Goal: Task Accomplishment & Management: Use online tool/utility

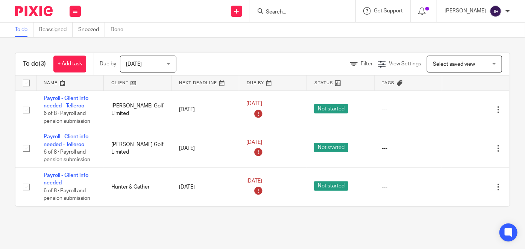
click at [312, 7] on form at bounding box center [305, 10] width 80 height 9
click at [307, 12] on input "Search" at bounding box center [299, 12] width 68 height 7
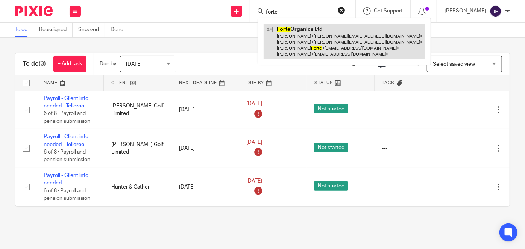
type input "forte"
click at [336, 32] on link at bounding box center [344, 42] width 161 height 36
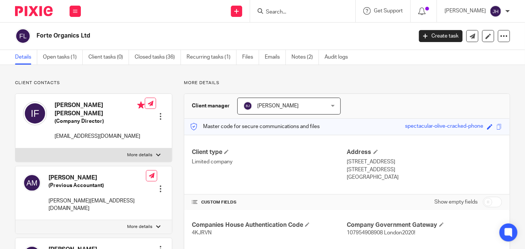
click at [336, 20] on div at bounding box center [302, 11] width 105 height 22
click at [329, 14] on input "Search" at bounding box center [299, 12] width 68 height 7
type input "m"
type input "e"
click at [304, 55] on link "Notes (2)" at bounding box center [305, 57] width 27 height 15
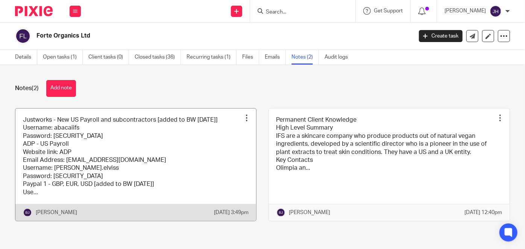
click at [195, 146] on link at bounding box center [135, 165] width 241 height 112
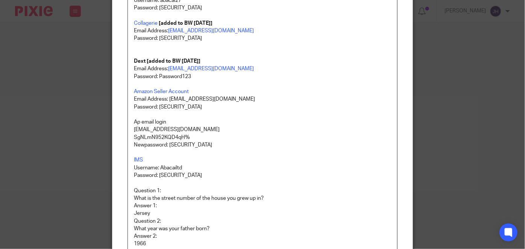
scroll to position [205, 0]
click at [135, 130] on p "ifsap@abacai.co.uk" at bounding box center [262, 130] width 257 height 8
drag, startPoint x: 135, startPoint y: 130, endPoint x: 192, endPoint y: 132, distance: 56.5
click at [192, 132] on p "ifsap@abacai.co.uk" at bounding box center [262, 130] width 257 height 8
copy p "ifsap@abacai.co.uk"
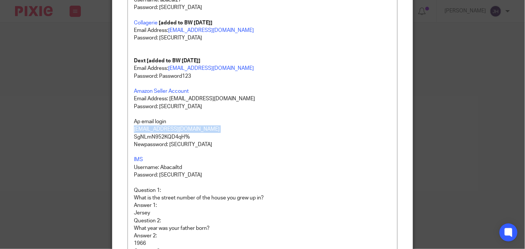
click at [172, 144] on p "Newpassword: He11oWorld!123" at bounding box center [262, 145] width 257 height 8
drag, startPoint x: 172, startPoint y: 144, endPoint x: 211, endPoint y: 144, distance: 38.8
click at [211, 144] on p "Newpassword: He11oWorld!123" at bounding box center [262, 145] width 257 height 8
click at [207, 145] on p "Newpassword: He11oWorld!123" at bounding box center [262, 145] width 257 height 8
drag, startPoint x: 213, startPoint y: 144, endPoint x: 167, endPoint y: 143, distance: 45.2
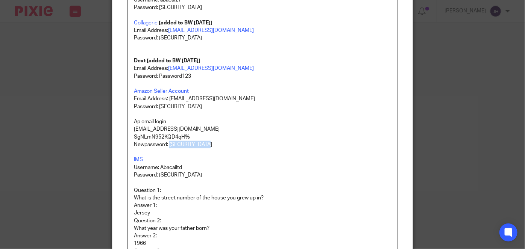
click at [167, 143] on p "Newpassword: He11oWorld!123" at bounding box center [262, 145] width 257 height 8
copy p "He11oWorld!123"
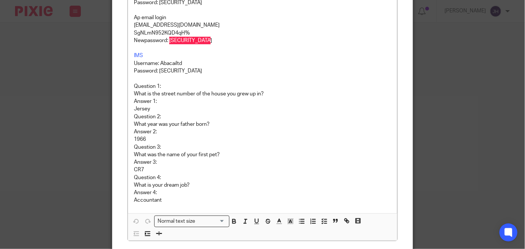
scroll to position [309, 0]
drag, startPoint x: 188, startPoint y: 34, endPoint x: 127, endPoint y: 35, distance: 61.0
copy p "SgNLmN952KQD4qH%"
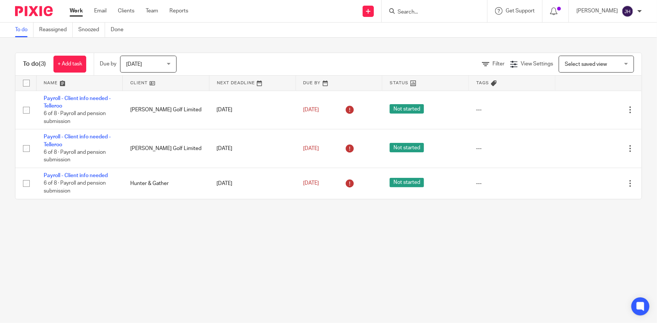
click at [456, 14] on input "Search" at bounding box center [431, 12] width 68 height 7
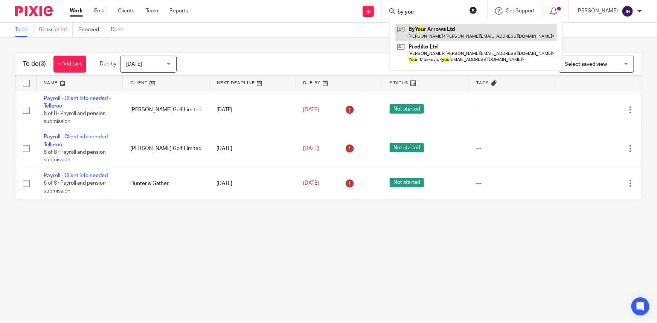
type input "by you"
click at [454, 40] on link at bounding box center [475, 32] width 161 height 17
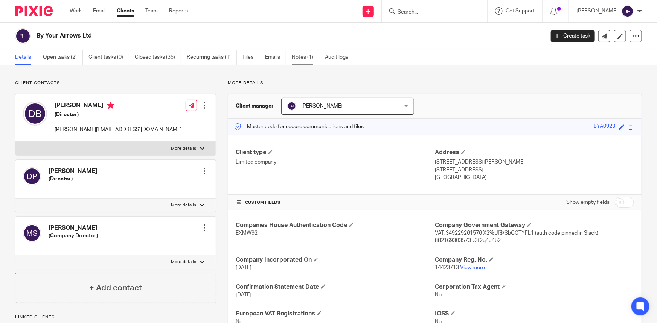
click at [301, 60] on link "Notes (1)" at bounding box center [305, 57] width 27 height 15
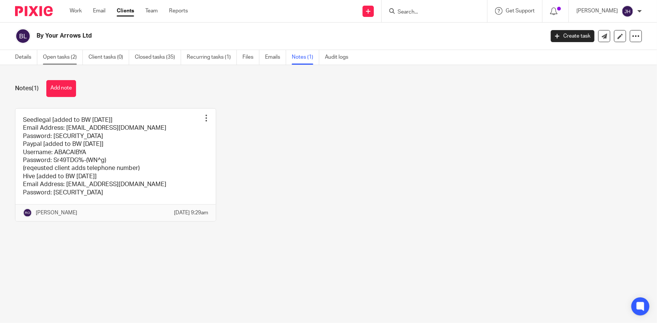
click at [64, 60] on link "Open tasks (2)" at bounding box center [63, 57] width 40 height 15
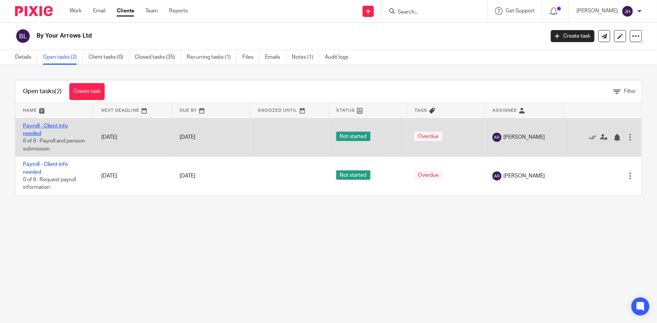
click at [35, 125] on link "Payroll - Client info needed" at bounding box center [45, 129] width 45 height 13
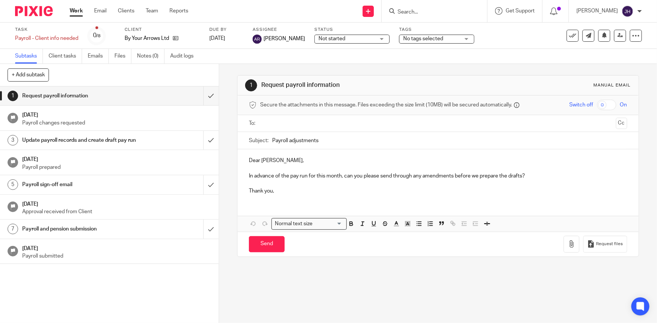
click at [325, 137] on input "Payroll adjustments" at bounding box center [449, 140] width 354 height 17
click at [207, 97] on input "submit" at bounding box center [109, 96] width 219 height 19
click at [203, 147] on input "submit" at bounding box center [109, 140] width 219 height 19
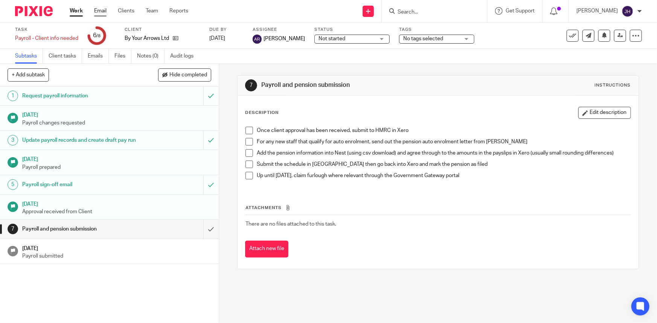
click at [99, 11] on link "Email" at bounding box center [100, 11] width 12 height 8
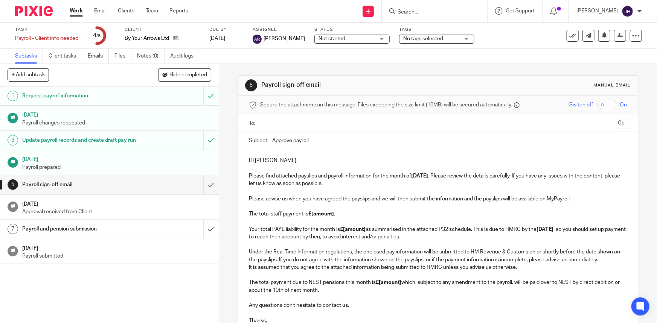
click at [333, 137] on input "Approve payroll" at bounding box center [449, 140] width 354 height 17
type input "Approve payroll - [DATE]"
click at [479, 207] on p "Please advise us when you have agreed the payslips and we will then submit the …" at bounding box center [438, 218] width 378 height 46
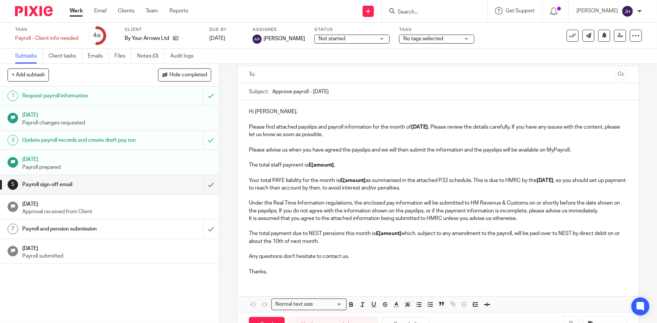
scroll to position [68, 0]
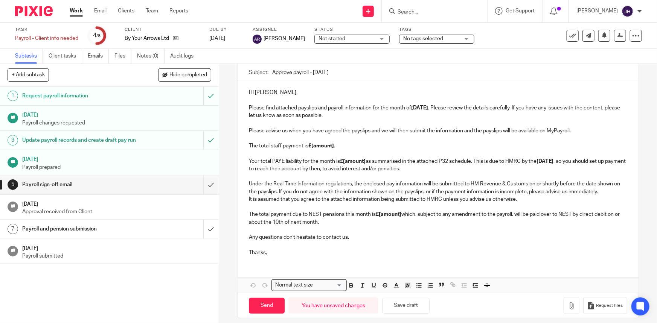
click at [319, 147] on strong "£[amount]" at bounding box center [321, 145] width 26 height 5
paste div
click at [357, 170] on p "Please advise us when you have agreed the payslips and we will then submit the …" at bounding box center [438, 150] width 378 height 46
click at [346, 159] on strong "£[amount]" at bounding box center [353, 161] width 26 height 5
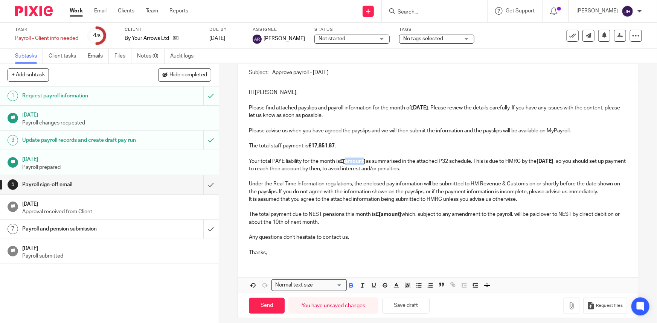
click at [346, 159] on strong "£[amount]" at bounding box center [353, 161] width 26 height 5
click at [389, 212] on strong "£[amount]" at bounding box center [388, 214] width 26 height 5
click at [404, 214] on p "It is assumed that you agree to the attached information being submitted to HMR…" at bounding box center [438, 211] width 378 height 30
click at [445, 208] on p "It is assumed that you agree to the attached information being submitted to HMR…" at bounding box center [438, 211] width 378 height 30
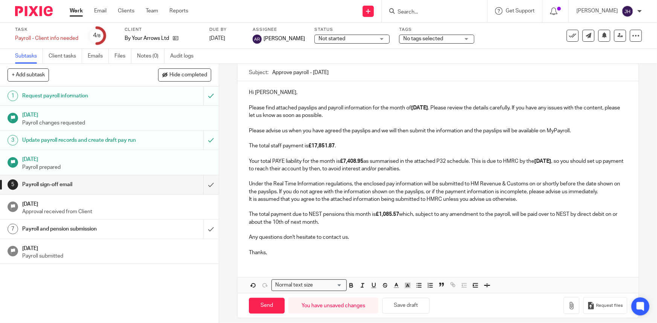
click at [451, 176] on p "Under the Real Time Information regulations, the enclosed pay information will …" at bounding box center [438, 184] width 378 height 23
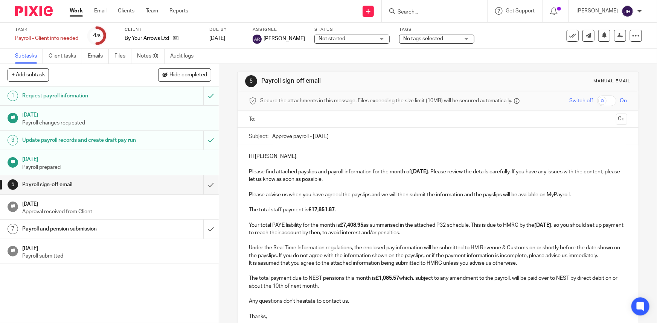
scroll to position [0, 0]
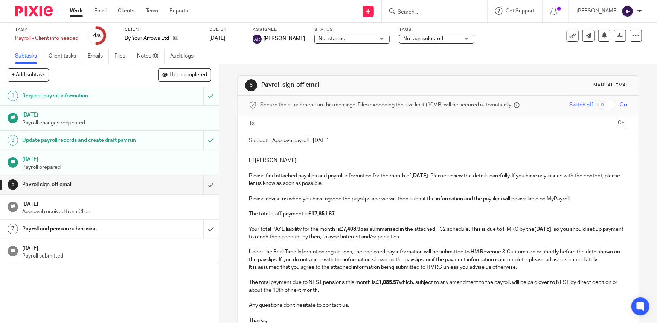
click at [399, 176] on p "Hi Daniel, Please find attached payslips and payroll information for the month …" at bounding box center [438, 172] width 378 height 30
click at [325, 165] on p "Hi Daniel, Please find attached payslips and payroll information for the month …" at bounding box center [438, 172] width 378 height 30
click at [301, 157] on p "Hi Daniel, Please find attached payslips and payroll information for the month …" at bounding box center [438, 172] width 378 height 30
click at [362, 140] on input "Approve payroll - August 2025" at bounding box center [449, 140] width 354 height 17
click at [372, 188] on p at bounding box center [438, 191] width 378 height 8
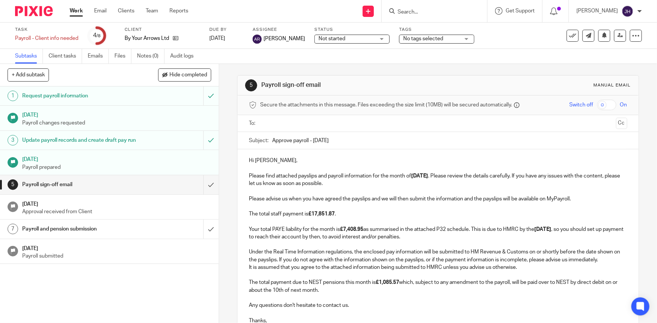
click at [274, 159] on p "Hi Daniel, Please find attached payslips and payroll information for the month …" at bounding box center [438, 172] width 378 height 30
click at [263, 159] on p "Hi Daniel, Please find attached payslips and payroll information for the month …" at bounding box center [438, 172] width 378 height 30
drag, startPoint x: 263, startPoint y: 159, endPoint x: 288, endPoint y: 162, distance: 25.0
click at [287, 162] on p "Hi Daniel, Please find attached payslips and payroll information for the month …" at bounding box center [438, 172] width 378 height 30
drag, startPoint x: 339, startPoint y: 188, endPoint x: 347, endPoint y: 191, distance: 8.3
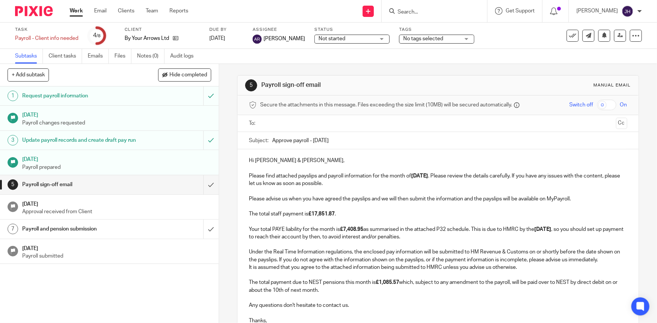
click at [339, 188] on p at bounding box center [438, 191] width 378 height 8
click at [586, 196] on p "Please advise us when you have agreed the payslips and we will then submit the …" at bounding box center [438, 218] width 378 height 46
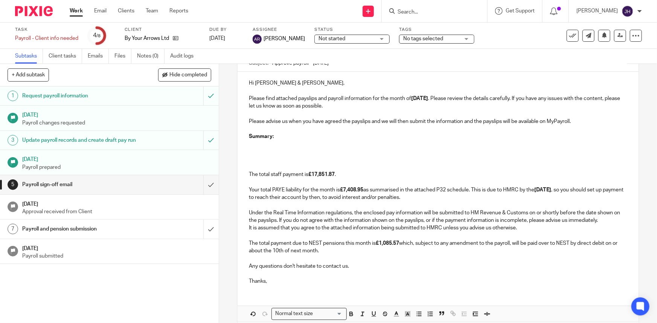
scroll to position [112, 0]
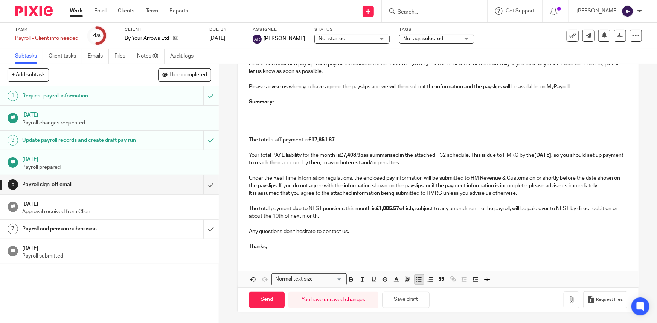
click at [420, 278] on icon "button" at bounding box center [418, 279] width 7 height 7
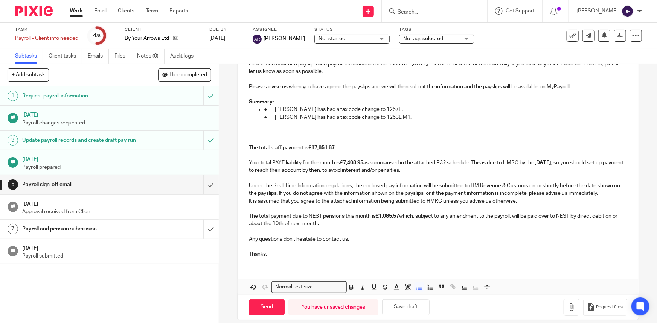
click at [265, 109] on p "● Martina Belloni has had a tax code change to 1257L." at bounding box center [445, 110] width 363 height 8
click at [272, 110] on p "● Martina Belloni has had a tax code change to 1257L." at bounding box center [445, 110] width 363 height 8
click at [418, 286] on icon "button" at bounding box center [418, 287] width 7 height 7
click at [271, 117] on p "● Yaron Rosenberg has had a tax code change to 1253L M1." at bounding box center [445, 118] width 363 height 8
drag, startPoint x: 273, startPoint y: 117, endPoint x: 389, endPoint y: 109, distance: 116.2
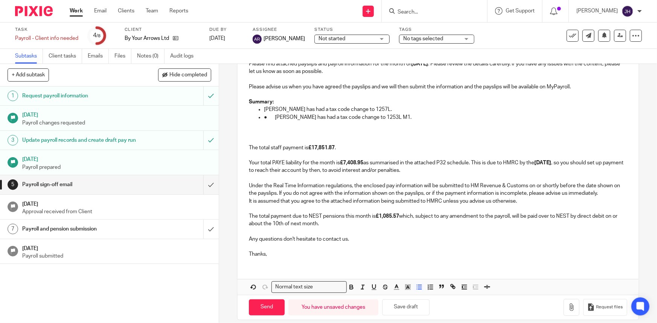
click at [389, 109] on div "Hi Daniel & Rachel, Please find attached payslips and payroll information for t…" at bounding box center [437, 150] width 400 height 227
click at [322, 122] on p at bounding box center [438, 125] width 378 height 8
drag, startPoint x: 297, startPoint y: 118, endPoint x: 386, endPoint y: 120, distance: 88.4
click at [386, 120] on p "Yaron Rosenberg has had a tax code change to 1253L M1." at bounding box center [445, 118] width 363 height 8
click at [404, 120] on p "Yaron Rosenberg has had a tax code change to 1253L M1." at bounding box center [445, 118] width 363 height 8
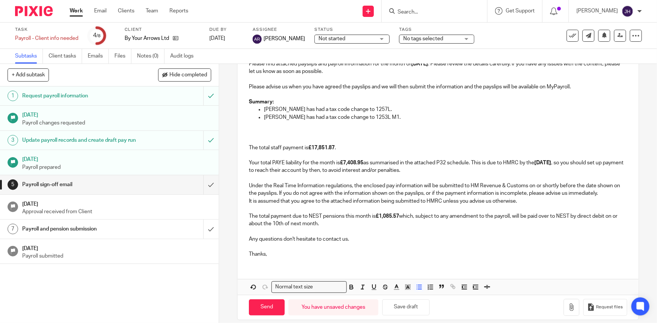
click at [398, 119] on p "Yaron Rosenberg has had a tax code change to 1253L M1." at bounding box center [445, 118] width 363 height 8
click at [399, 124] on p at bounding box center [438, 125] width 378 height 8
click at [401, 118] on p "Yaron Rosenberg has had a tax code change to 1253L M1." at bounding box center [445, 118] width 363 height 8
click at [395, 118] on p "Yaron Rosenberg has had a tax code change to 1253L M1." at bounding box center [445, 118] width 363 height 8
click at [402, 118] on p "Yaron Rosenberg has had a tax code change to 1253L M1." at bounding box center [445, 118] width 363 height 8
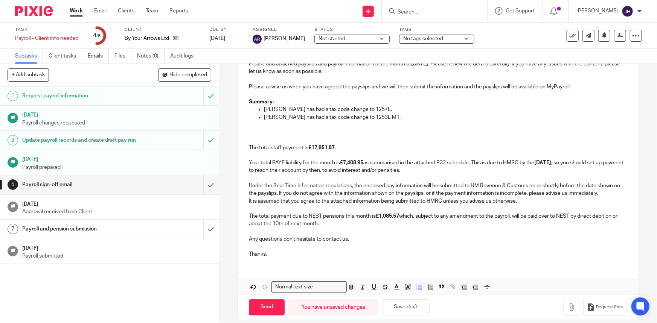
click at [309, 135] on p "The total staff payment is £17,851.87 . Your total PAYE liability for the month…" at bounding box center [438, 152] width 378 height 46
click at [285, 126] on p at bounding box center [438, 125] width 378 height 8
click at [352, 180] on p "Under the Real Time Information regulations, the enclosed pay information will …" at bounding box center [438, 186] width 378 height 23
click at [352, 134] on p "The total staff payment is £17,851.87 . Your total PAYE liability for the month…" at bounding box center [438, 152] width 378 height 46
click at [350, 119] on p "Yaron Rosenberg has had a tax code change to 1253L M1." at bounding box center [445, 118] width 363 height 8
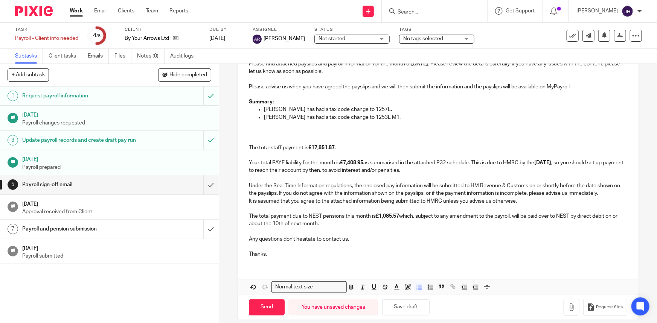
click at [270, 109] on p "Martina Belloni has had a tax code change to 1257L." at bounding box center [445, 110] width 363 height 8
drag, startPoint x: 270, startPoint y: 109, endPoint x: 290, endPoint y: 108, distance: 20.0
click at [290, 108] on p "Martina Belloni has had a tax code change to 1257L." at bounding box center [445, 110] width 363 height 8
copy p "Martina Belloni"
click at [391, 118] on p "Yaron Rosenberg has had a tax code change to 1253L M1." at bounding box center [445, 118] width 363 height 8
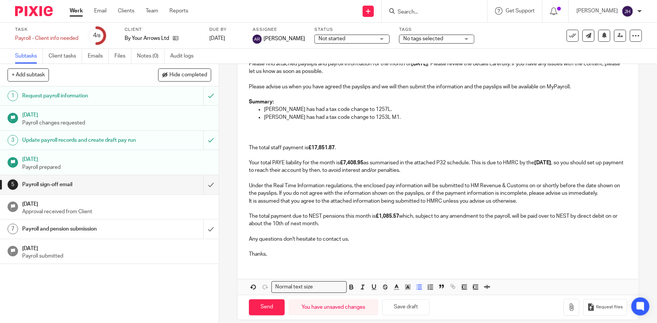
click at [307, 120] on p "Yaron Rosenberg has had a tax code change to 1253L M1." at bounding box center [445, 118] width 363 height 8
drag, startPoint x: 312, startPoint y: 116, endPoint x: 280, endPoint y: 117, distance: 32.0
click at [312, 116] on p "Yaron Rosenberg has had a tax code change to 1253L M1." at bounding box center [445, 118] width 363 height 8
click at [383, 114] on p "Yaron Rosenberg has had a tax code change to 1253L M1." at bounding box center [445, 118] width 363 height 8
click at [389, 117] on p "Yaron Rosenberg has had a tax code change to 1253L M1." at bounding box center [445, 118] width 363 height 8
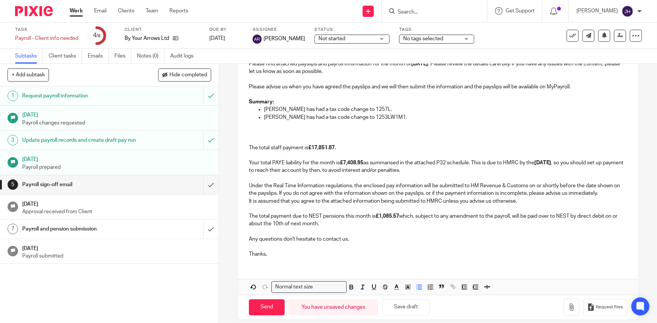
click at [412, 120] on p "Yaron Rosenberg has had a tax code change to 1253LW1M1." at bounding box center [445, 118] width 363 height 8
click at [406, 117] on p "Yaron Rosenberg has had a tax code change to 1253LW1M1." at bounding box center [445, 118] width 363 height 8
click at [305, 122] on p at bounding box center [438, 125] width 378 height 8
click at [309, 117] on p "Yaron Rosenberg has had a tax code change to 1253LW1M1." at bounding box center [445, 118] width 363 height 8
drag, startPoint x: 309, startPoint y: 117, endPoint x: 403, endPoint y: 116, distance: 93.7
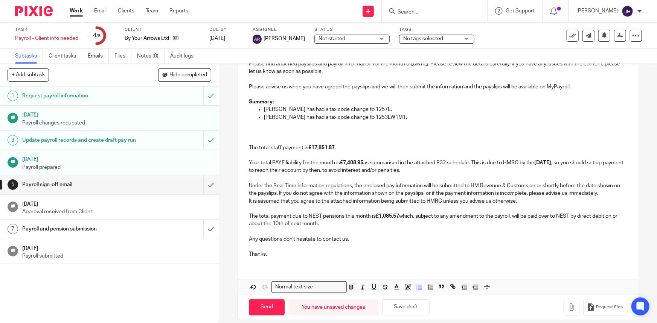
click at [403, 116] on p "Yaron Rosenberg has had a tax code change to 1253LW1M1." at bounding box center [445, 118] width 363 height 8
click at [403, 117] on p "Yaron Rosenberg has had a tax code change to 1253LW1M1." at bounding box center [445, 118] width 363 height 8
drag, startPoint x: 408, startPoint y: 117, endPoint x: 303, endPoint y: 118, distance: 105.4
click at [303, 118] on p "Yaron Rosenberg has had a tax code change to 1253LW1M1." at bounding box center [445, 118] width 363 height 8
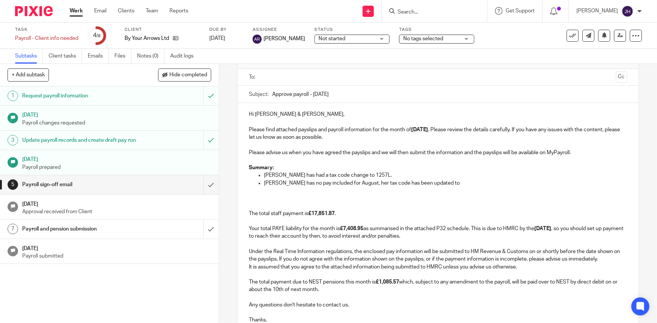
scroll to position [0, 0]
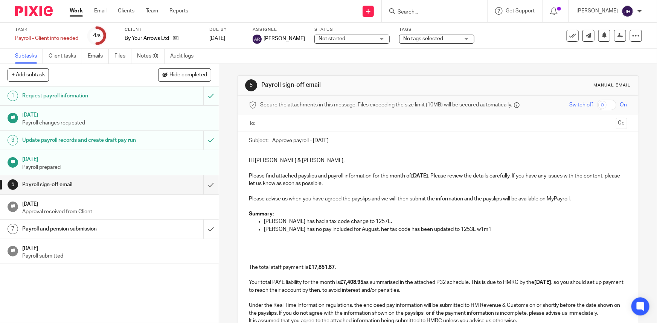
click at [488, 227] on p "Yaron Rosenberg has no pay included for August, her tax code has been updated t…" at bounding box center [445, 230] width 363 height 8
click at [492, 227] on p "Yaron Rosenberg has no pay included for August, her tax code has been updated t…" at bounding box center [445, 230] width 363 height 8
click at [488, 228] on p "Yaron Rosenberg has no pay included for August, her tax code has been updated t…" at bounding box center [445, 230] width 363 height 8
click at [518, 233] on p at bounding box center [445, 237] width 363 height 8
click at [517, 230] on p "Yaron Rosenberg has no pay included for August, her tax code has been updated t…" at bounding box center [445, 230] width 363 height 8
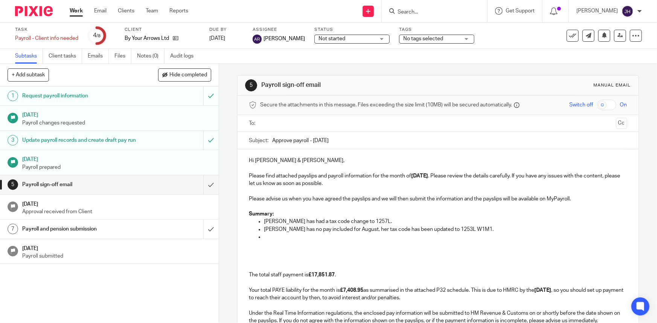
click at [308, 236] on p at bounding box center [445, 237] width 363 height 8
click at [275, 237] on p "● Emailed payslips will be password protected, with the password being the empl…" at bounding box center [445, 237] width 363 height 8
drag, startPoint x: 273, startPoint y: 237, endPoint x: 262, endPoint y: 238, distance: 10.6
click at [264, 238] on p "● Emailed payslips will be password protected, with the password being the empl…" at bounding box center [445, 237] width 363 height 8
click at [457, 236] on p "Emailed payslips will be password protected, with the password being the employ…" at bounding box center [445, 237] width 363 height 8
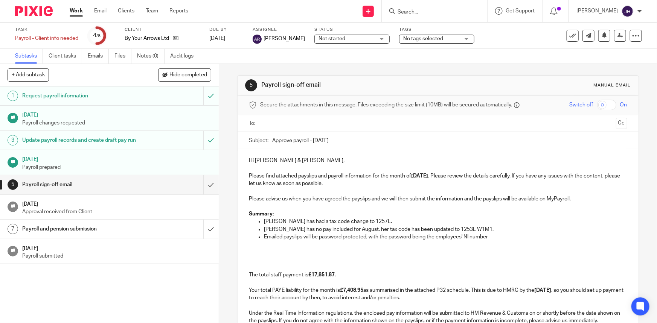
click at [512, 234] on p "Emailed payslips will be password protected, with the password being the employ…" at bounding box center [445, 237] width 363 height 8
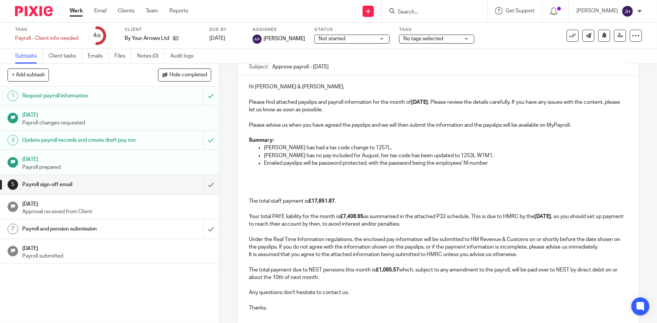
scroll to position [102, 0]
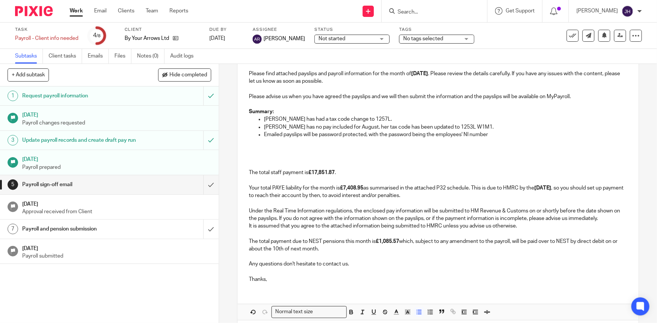
click at [326, 167] on p "The total staff payment is £17,851.87 . Your total PAYE liability for the month…" at bounding box center [438, 177] width 378 height 46
click at [364, 177] on p "The total staff payment is £17,851.87 . Your total PAYE liability for the month…" at bounding box center [438, 177] width 378 height 46
click at [321, 154] on p "The total staff payment is £17,851.87 . Your total PAYE liability for the month…" at bounding box center [438, 177] width 378 height 46
click at [292, 137] on p "Emailed payslips will be password protected, with the password being the employ…" at bounding box center [445, 135] width 363 height 8
click at [498, 125] on p "Yaron Rosenberg has no pay included for August, her tax code has been updated t…" at bounding box center [445, 127] width 363 height 8
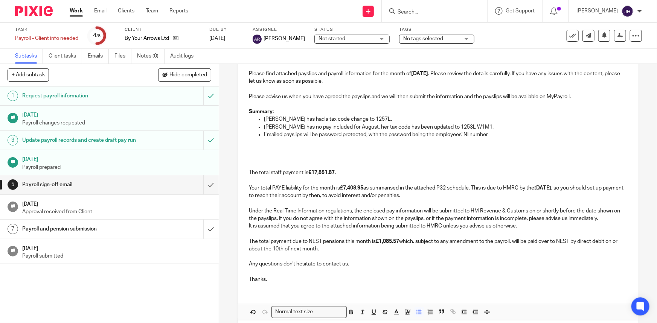
click at [312, 152] on p at bounding box center [438, 150] width 378 height 8
click at [287, 144] on p at bounding box center [445, 142] width 363 height 8
click at [342, 187] on strong "£7,408.95" at bounding box center [351, 187] width 23 height 5
click at [429, 191] on p "The total staff payment is £17,851.87 . Your total PAYE liability for the month…" at bounding box center [438, 177] width 378 height 46
click at [491, 201] on p "Under the Real Time Information regulations, the enclosed pay information will …" at bounding box center [438, 210] width 378 height 23
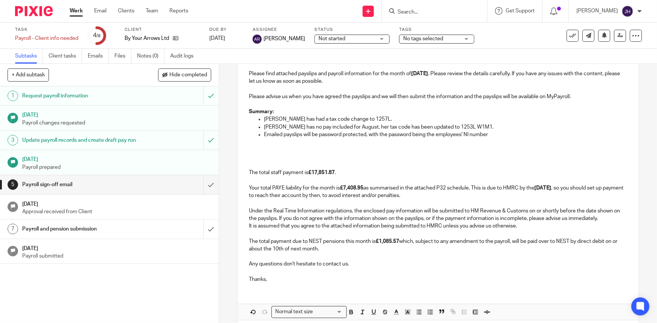
click at [298, 134] on p "Emailed payslips will be password protected, with the password being the employ…" at bounding box center [445, 135] width 363 height 8
drag, startPoint x: 495, startPoint y: 132, endPoint x: 496, endPoint y: 126, distance: 6.1
click at [495, 132] on p "Emailed payslips will be password protected, with the password being the employ…" at bounding box center [445, 135] width 363 height 8
click at [496, 125] on p "Yaron Rosenberg has no pay included for August, her tax code has been updated t…" at bounding box center [445, 127] width 363 height 8
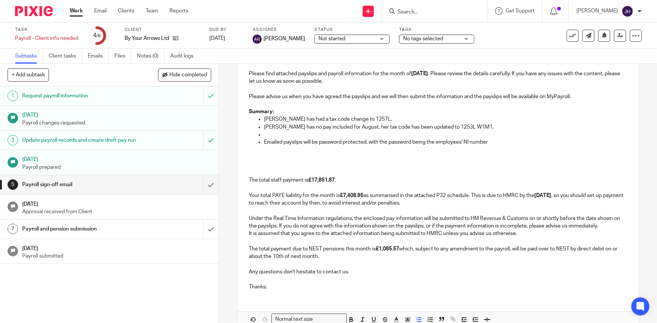
click at [309, 132] on p at bounding box center [445, 135] width 363 height 8
click at [293, 142] on p "Emailed payslips will be password protected, with the password being the employ…" at bounding box center [445, 142] width 363 height 8
click at [264, 132] on p "The employment allao" at bounding box center [445, 135] width 363 height 8
drag, startPoint x: 264, startPoint y: 132, endPoint x: 328, endPoint y: 134, distance: 64.4
click at [328, 134] on p "The employment allao" at bounding box center [445, 135] width 363 height 8
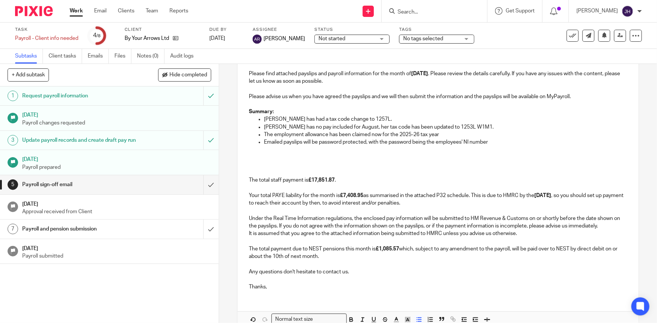
click at [445, 131] on p "The employment allowance has been claimed now for the 2025-26 tax year" at bounding box center [445, 135] width 363 height 8
click at [498, 134] on p "The employment allowance has been claimed now for the 2025-26 tax year. So far,…" at bounding box center [445, 135] width 363 height 8
click at [492, 134] on p "The employment allowance has been claimed now for the 2025-26 tax year. So far,…" at bounding box center [445, 135] width 363 height 8
click at [491, 135] on p "The employment allowance has been claimed now for the 2025-26 tax year. So far,…" at bounding box center [445, 135] width 363 height 8
click at [490, 134] on p "The employment allowance has been claimed now for the 2025-26 tax year. So far,…" at bounding box center [445, 135] width 363 height 8
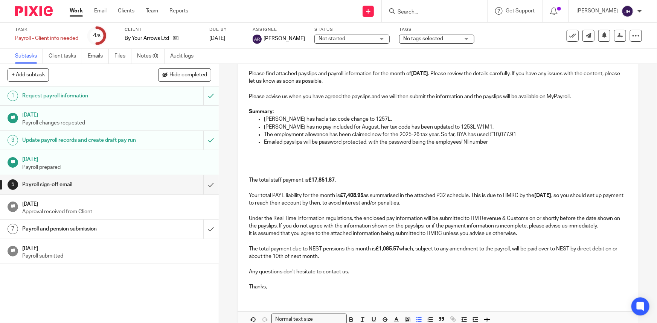
click at [522, 135] on p "The employment allowance has been claimed now for the 2025-26 tax year. So far,…" at bounding box center [445, 135] width 363 height 8
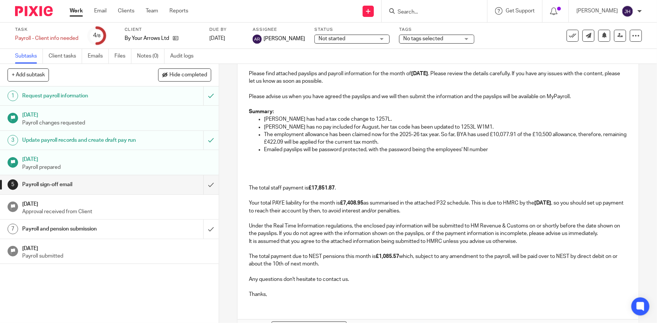
click at [401, 175] on p "The total staff payment is £17,851.87 . Your total PAYE liability for the month…" at bounding box center [438, 192] width 378 height 46
click at [326, 172] on p "The total staff payment is £17,851.87 . Your total PAYE liability for the month…" at bounding box center [438, 192] width 378 height 46
click at [372, 131] on p "The employment allowance has been claimed now for the 2025-26 tax year. So far,…" at bounding box center [445, 138] width 363 height 15
drag, startPoint x: 337, startPoint y: 117, endPoint x: 490, endPoint y: 143, distance: 155.4
click at [490, 143] on ul "Martina Belloni has had a tax code change to 1257L. Yaron Rosenberg has no pay …" at bounding box center [438, 139] width 378 height 46
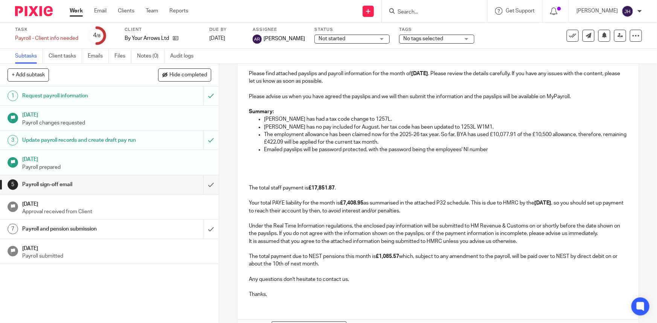
drag, startPoint x: 361, startPoint y: 156, endPoint x: 344, endPoint y: 145, distance: 19.8
click at [361, 156] on p at bounding box center [445, 158] width 363 height 8
click at [312, 132] on p "The employment allowance has been claimed now for the 2025-26 tax year. So far,…" at bounding box center [445, 138] width 363 height 15
click at [356, 117] on p "Martina Belloni has had a tax code change to 1257L." at bounding box center [445, 120] width 363 height 8
click at [409, 121] on p "Martina Belloni has had a tax code change to 1257L." at bounding box center [445, 120] width 363 height 8
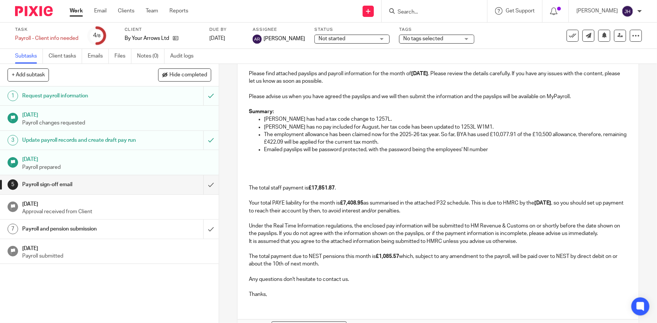
click at [380, 166] on p at bounding box center [438, 165] width 378 height 8
click at [315, 175] on p "The total staff payment is £17,851.87 . Your total PAYE liability for the month…" at bounding box center [438, 192] width 378 height 46
click at [307, 184] on p "The total staff payment is £17,851.87 . Your total PAYE liability for the month…" at bounding box center [438, 192] width 378 height 46
click at [312, 177] on p "The total staff payment is £17,851.87 . Your total PAYE liability for the month…" at bounding box center [438, 192] width 378 height 46
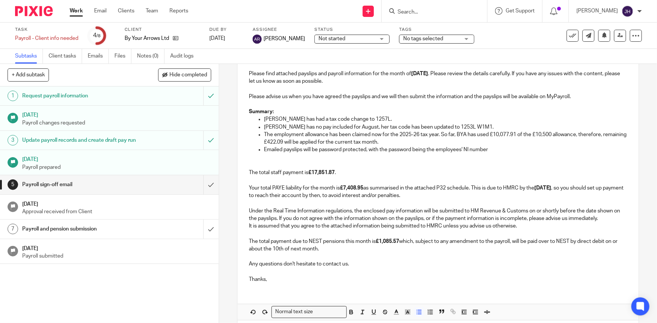
click at [317, 155] on p at bounding box center [445, 158] width 363 height 8
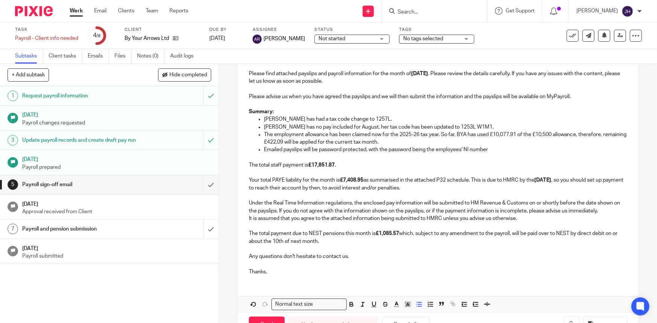
click at [360, 195] on p "Under the Real Time Information regulations, the enclosed pay information will …" at bounding box center [438, 203] width 378 height 23
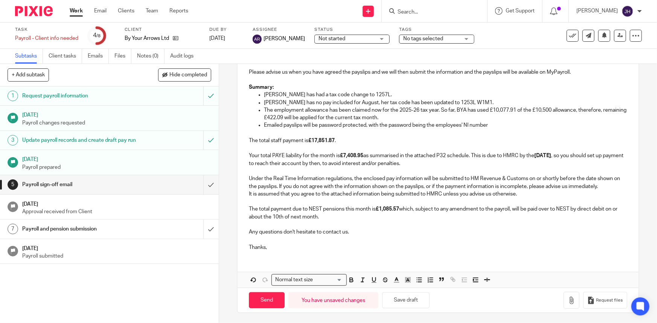
scroll to position [128, 0]
click at [410, 303] on button "Save draft" at bounding box center [405, 300] width 47 height 16
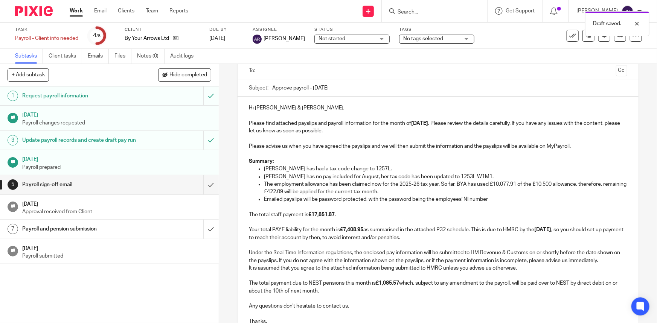
scroll to position [25, 0]
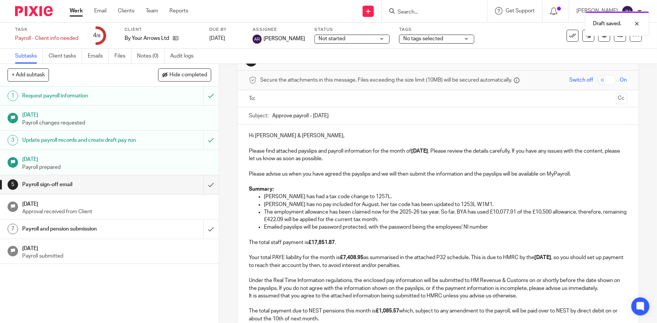
click at [385, 183] on p at bounding box center [438, 182] width 378 height 8
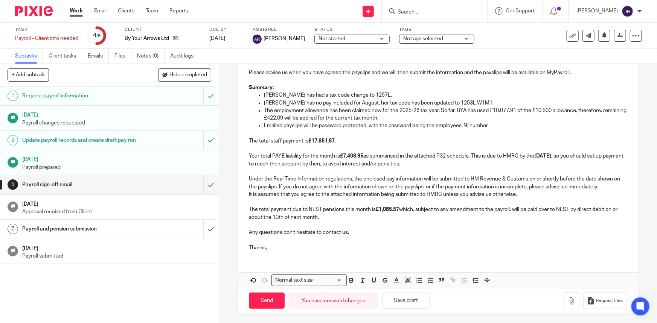
scroll to position [128, 0]
click at [563, 304] on button "button" at bounding box center [571, 299] width 16 height 17
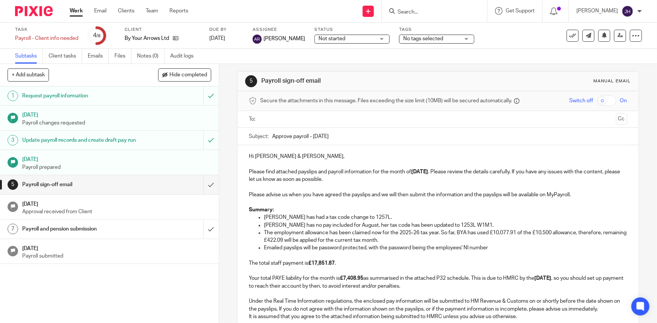
scroll to position [0, 0]
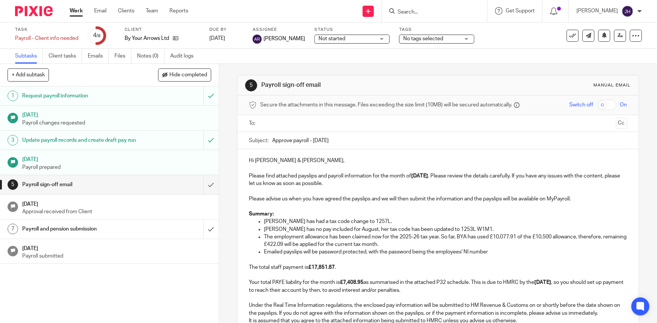
click at [297, 118] on div at bounding box center [438, 123] width 354 height 17
drag, startPoint x: 290, startPoint y: 123, endPoint x: 295, endPoint y: 126, distance: 5.3
click at [290, 123] on input "text" at bounding box center [438, 123] width 350 height 9
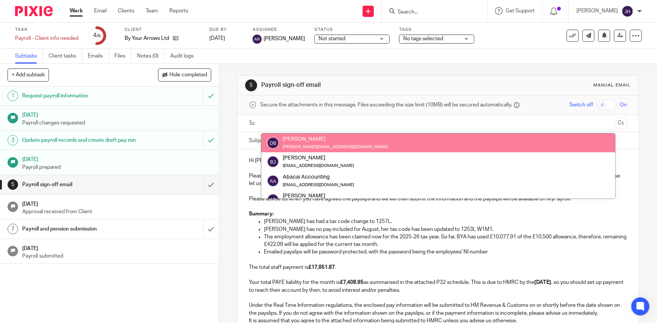
paste input "daniel@tomyships.com"
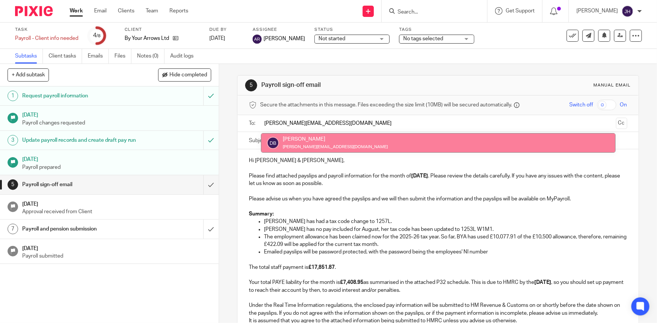
type input "daniel@tomyships.com"
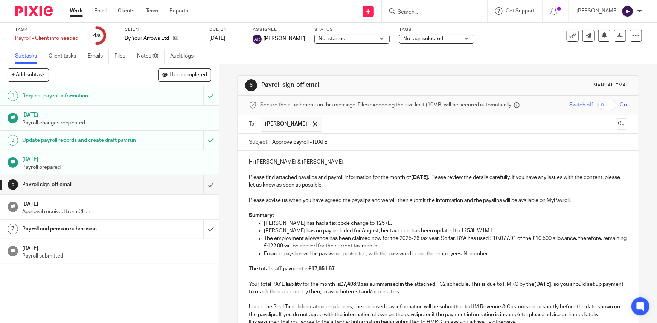
click at [328, 123] on input "text" at bounding box center [468, 124] width 287 height 15
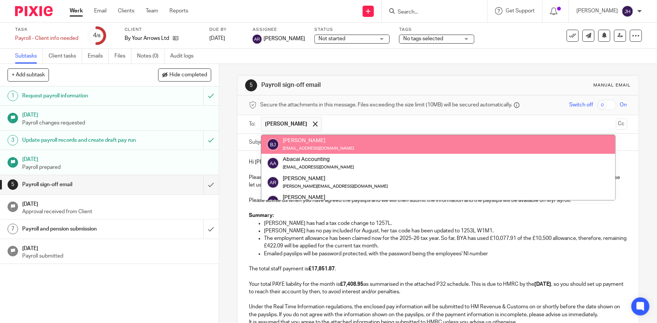
paste input "rachel@tomyships.com"
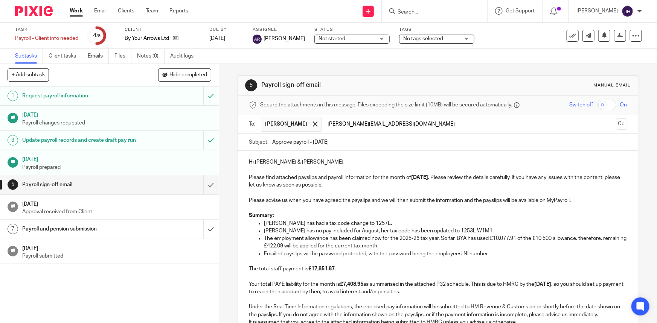
type input "rachel@tomyships.com"
click at [616, 125] on button "Cc" at bounding box center [621, 124] width 11 height 11
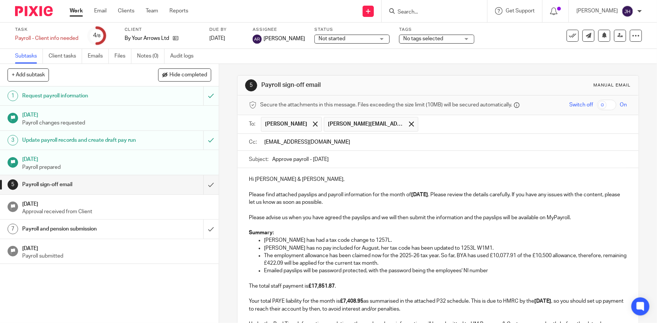
type input "teamabacai@abacai.co.uk"
click at [352, 205] on p "Please find attached payslips and payroll information for the month of August 2…" at bounding box center [438, 194] width 378 height 23
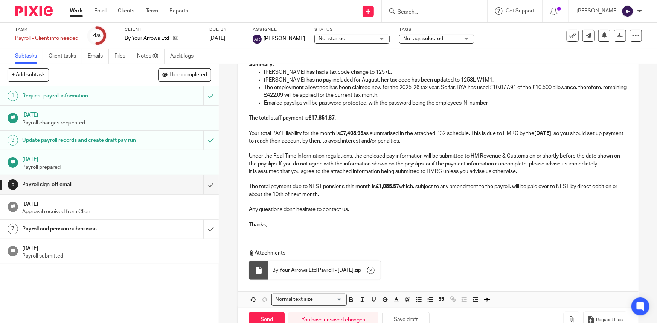
scroll to position [171, 0]
click at [388, 152] on p "Under the Real Time Information regulations, the enclosed pay information will …" at bounding box center [438, 155] width 378 height 23
click at [302, 237] on div "Hi Daniel & Rachel, Please find attached payslips and payroll information for t…" at bounding box center [437, 152] width 400 height 307
click at [262, 237] on div "Hi Daniel & Rachel, Please find attached payslips and payroll information for t…" at bounding box center [437, 152] width 400 height 307
click at [268, 225] on p "Thanks," at bounding box center [438, 220] width 378 height 15
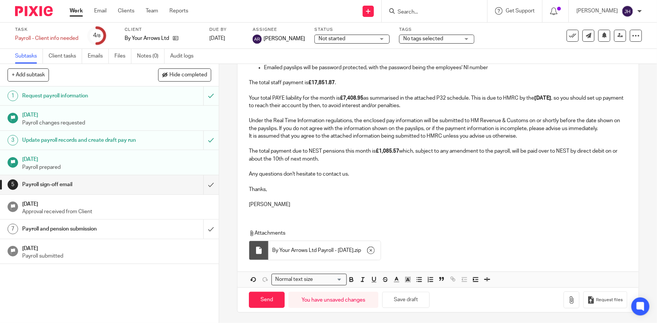
scroll to position [205, 0]
click at [405, 296] on button "Save draft" at bounding box center [405, 300] width 47 height 16
click at [265, 298] on input "Send" at bounding box center [267, 300] width 36 height 16
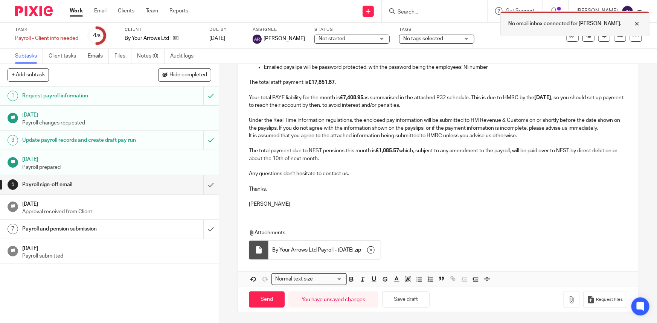
click at [549, 24] on p "No email inbox connected for Jing He." at bounding box center [564, 24] width 113 height 8
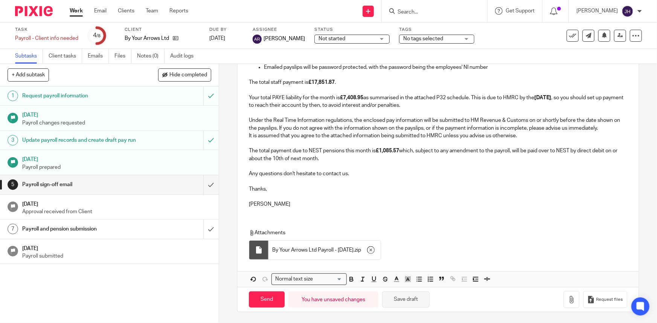
click at [404, 293] on button "Save draft" at bounding box center [405, 300] width 47 height 16
click at [267, 300] on input "Send" at bounding box center [267, 300] width 36 height 16
type input "Sent"
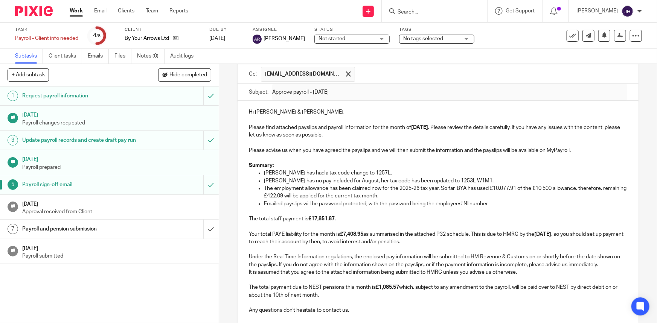
scroll to position [68, 0]
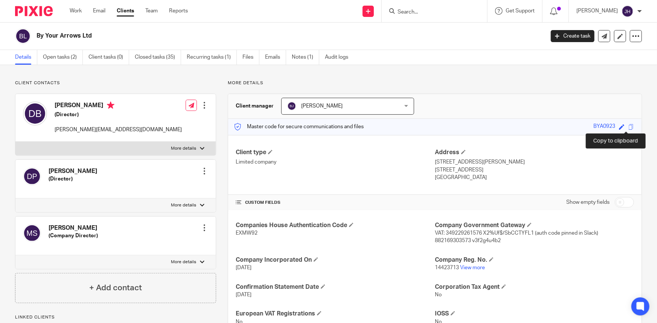
click at [628, 126] on span at bounding box center [631, 127] width 6 height 6
click at [60, 57] on link "Open tasks (2)" at bounding box center [63, 57] width 40 height 15
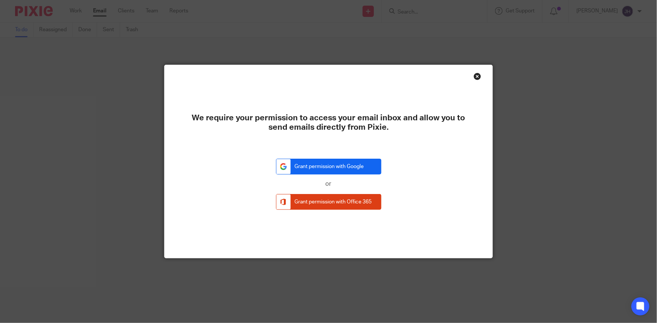
click at [341, 167] on link "Grant permission with Google" at bounding box center [328, 167] width 105 height 16
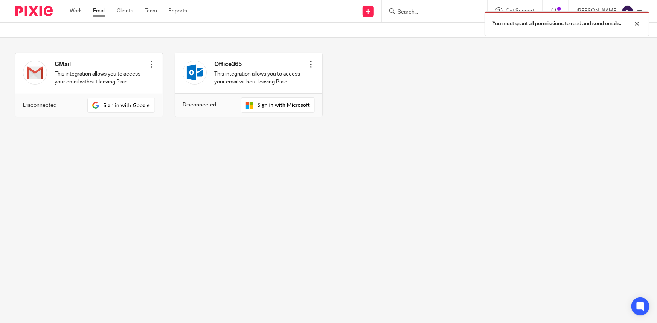
click at [100, 9] on link "Email" at bounding box center [99, 11] width 12 height 8
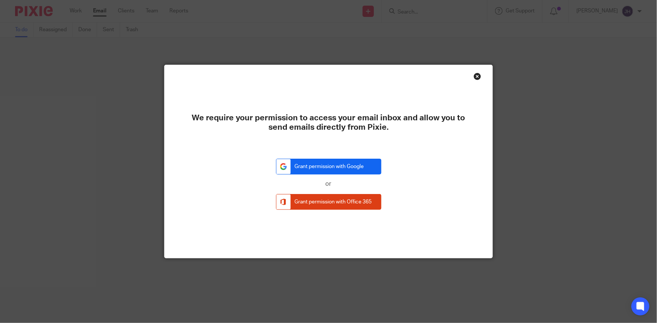
click at [337, 164] on link "Grant permission with Google" at bounding box center [328, 167] width 105 height 16
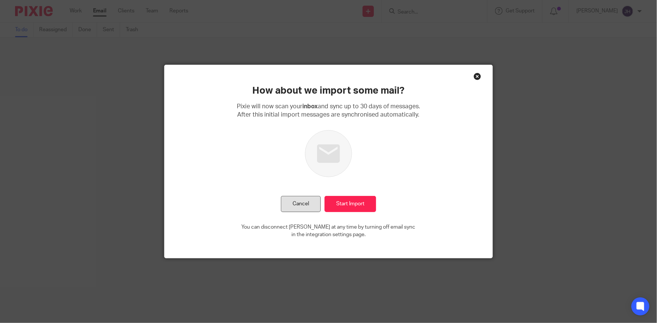
click at [305, 203] on button "Cancel" at bounding box center [301, 204] width 40 height 16
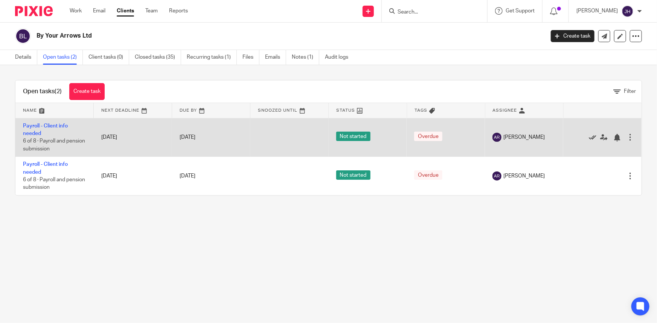
click at [588, 135] on icon at bounding box center [592, 138] width 8 height 8
